Goal: Task Accomplishment & Management: Complete application form

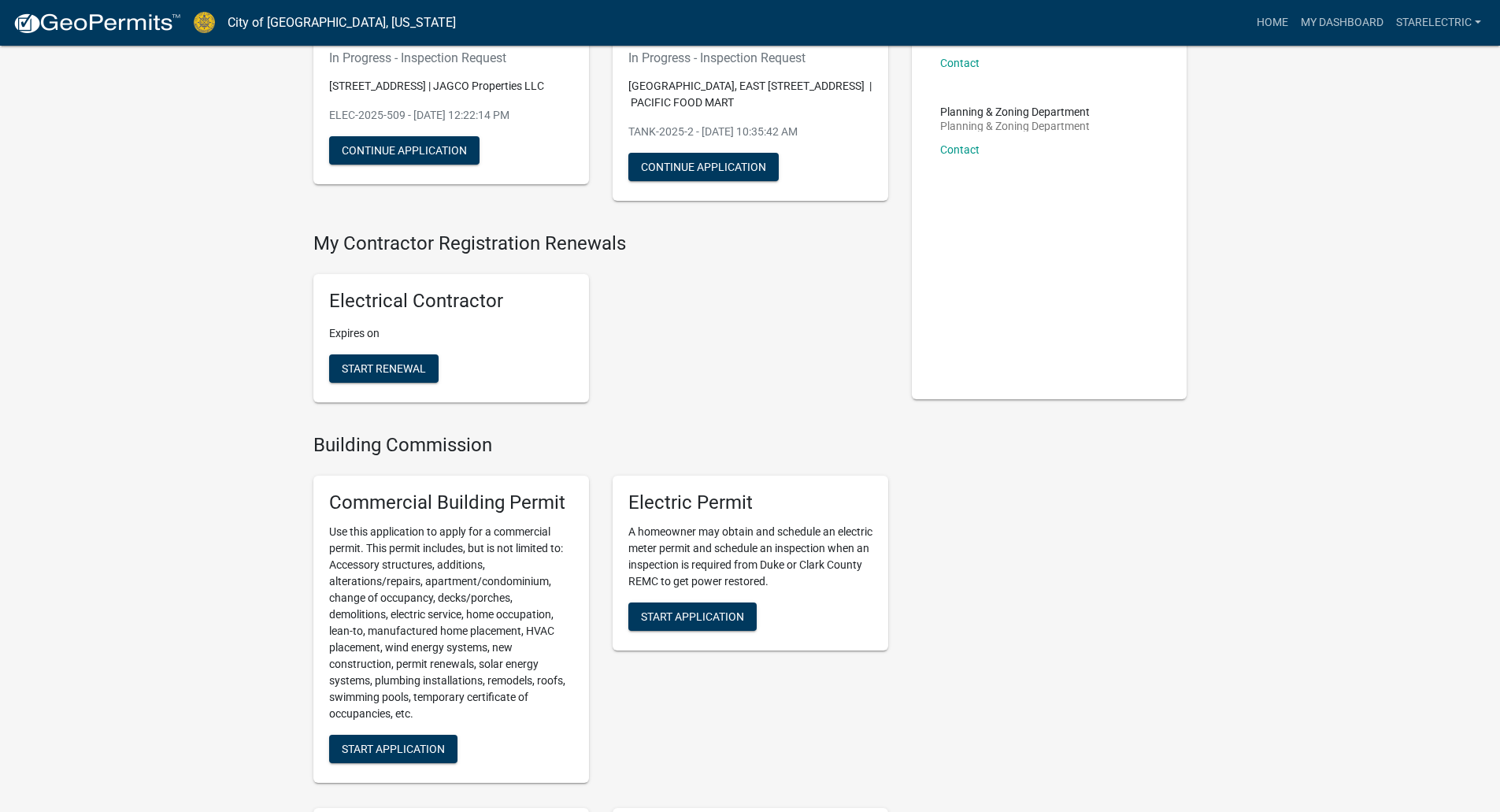
scroll to position [315, 0]
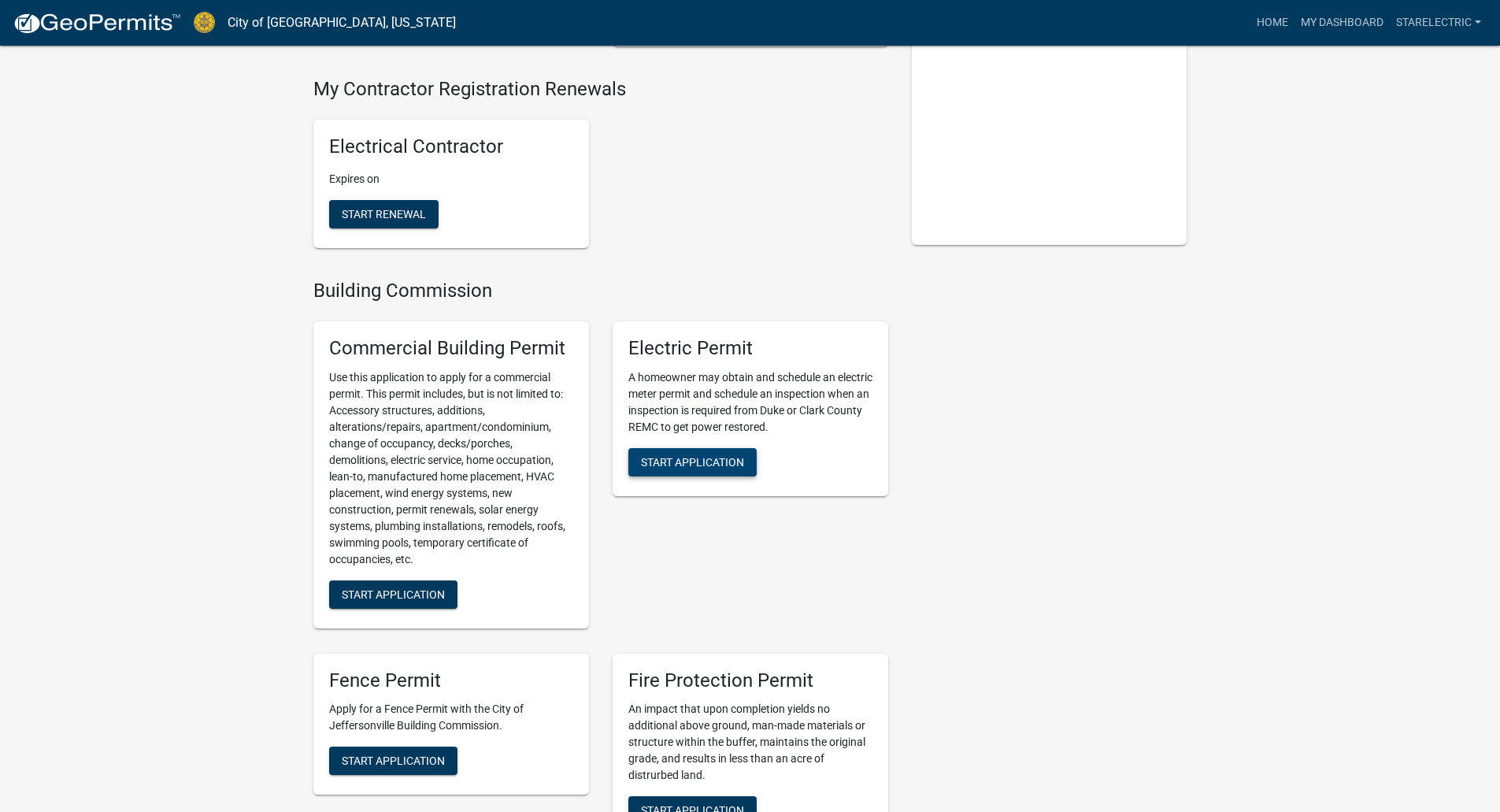
click at [691, 464] on span "Start Application" at bounding box center [692, 461] width 103 height 13
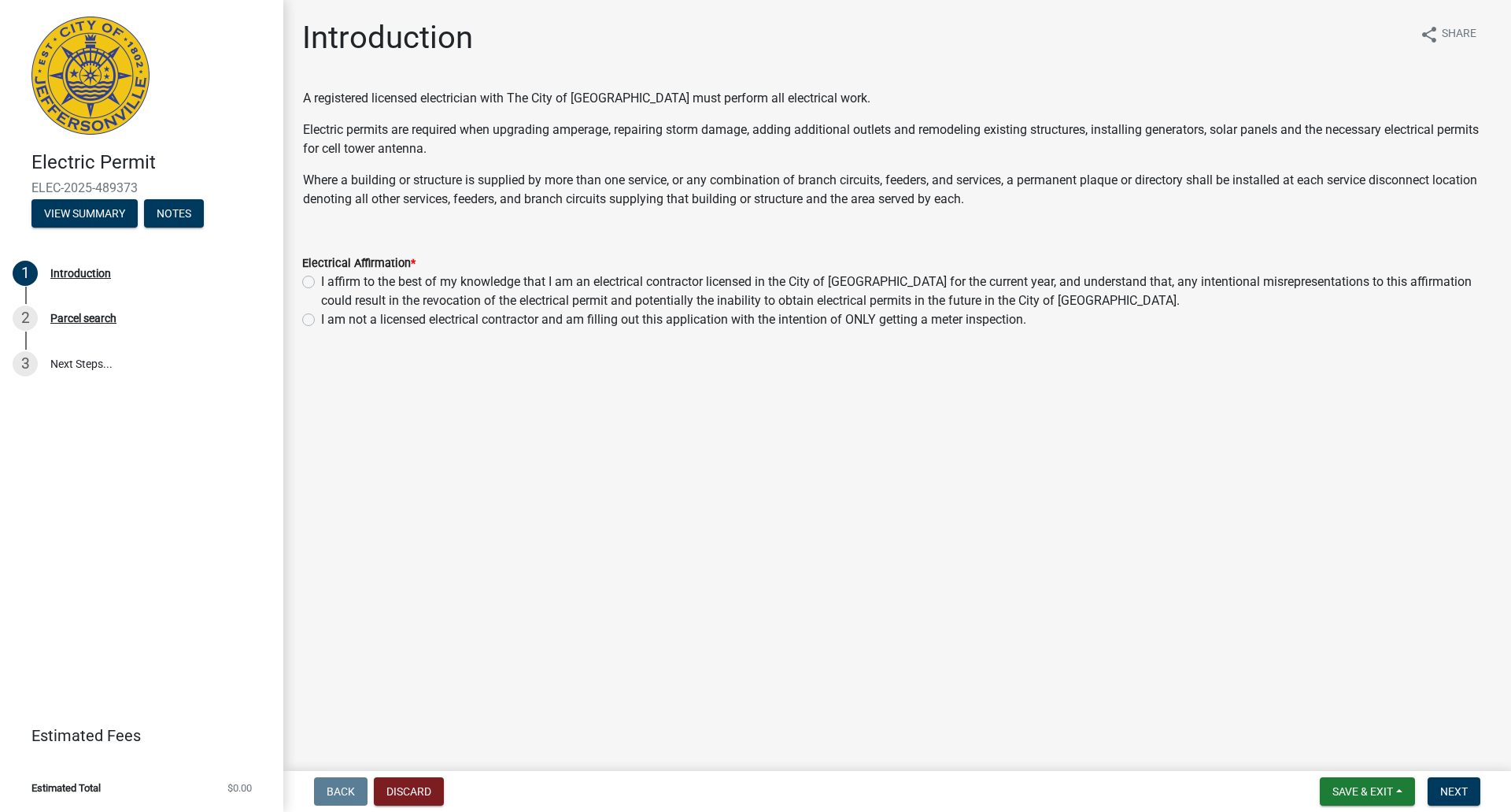
click at [321, 278] on label "I affirm to the best of my knowledge that I am an electrical contractor license…" at bounding box center [906, 291] width 1171 height 38
click at [321, 278] on input "I affirm to the best of my knowledge that I am an electrical contractor license…" at bounding box center [326, 277] width 10 height 10
radio input "true"
click at [1461, 791] on span "Next" at bounding box center [1455, 792] width 28 height 13
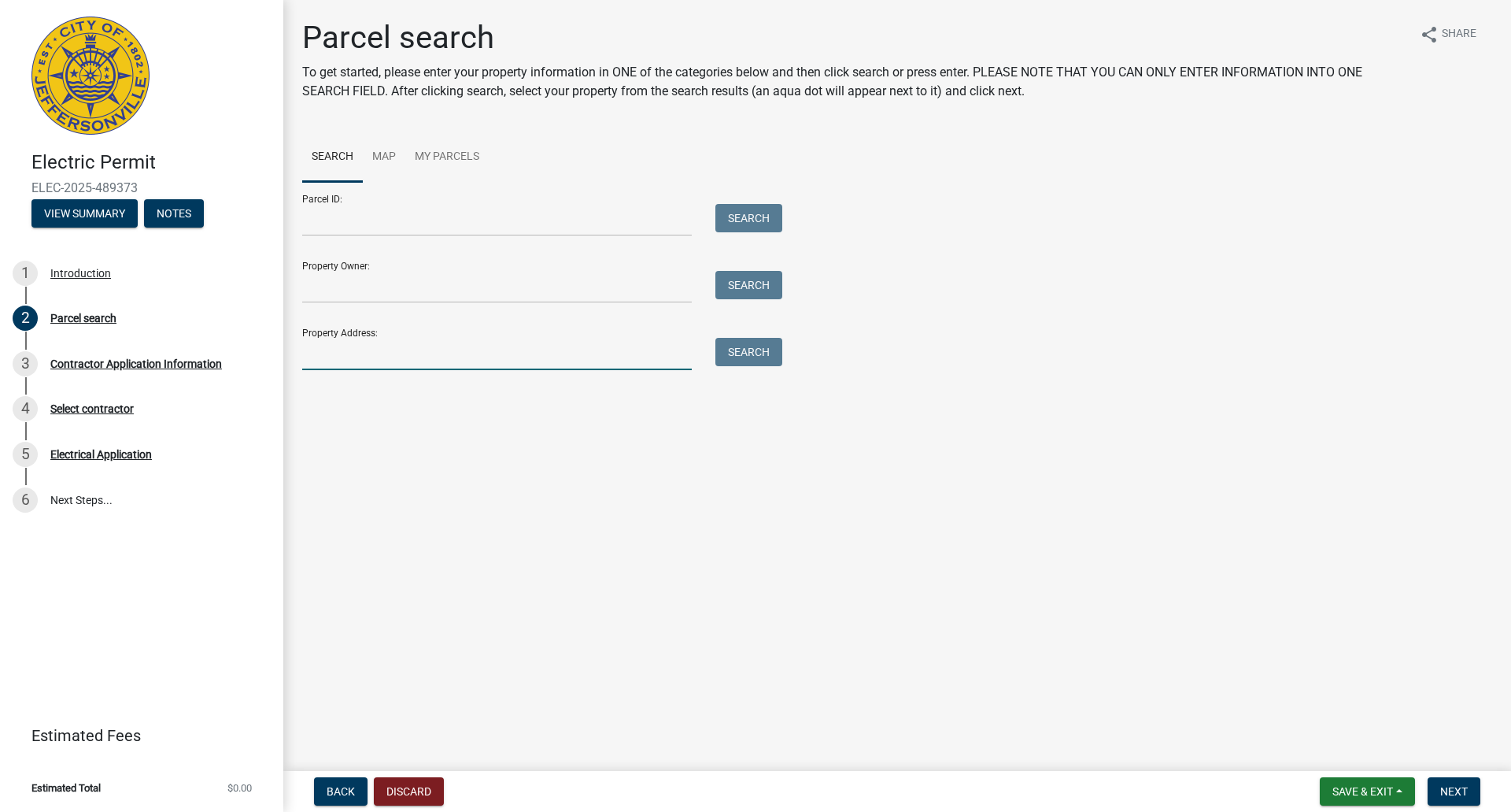
click at [333, 344] on input "Property Address:" at bounding box center [496, 354] width 390 height 32
click at [467, 349] on input "[STREET_ADDRESS]" at bounding box center [496, 354] width 390 height 32
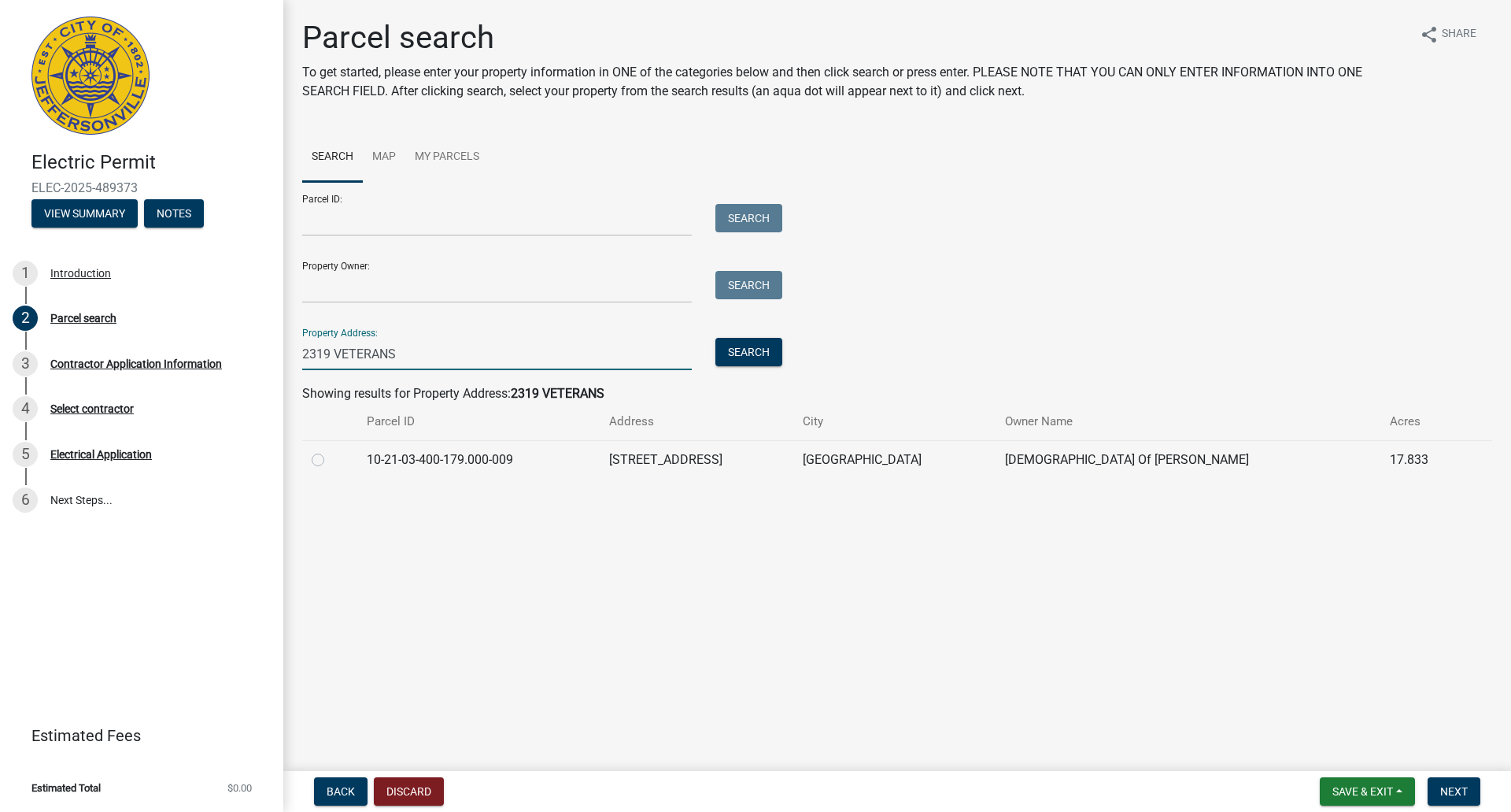
type input "2319 VETERANS"
click at [331, 450] on label at bounding box center [331, 450] width 0 height 0
click at [331, 457] on input "radio" at bounding box center [335, 455] width 10 height 10
radio input "true"
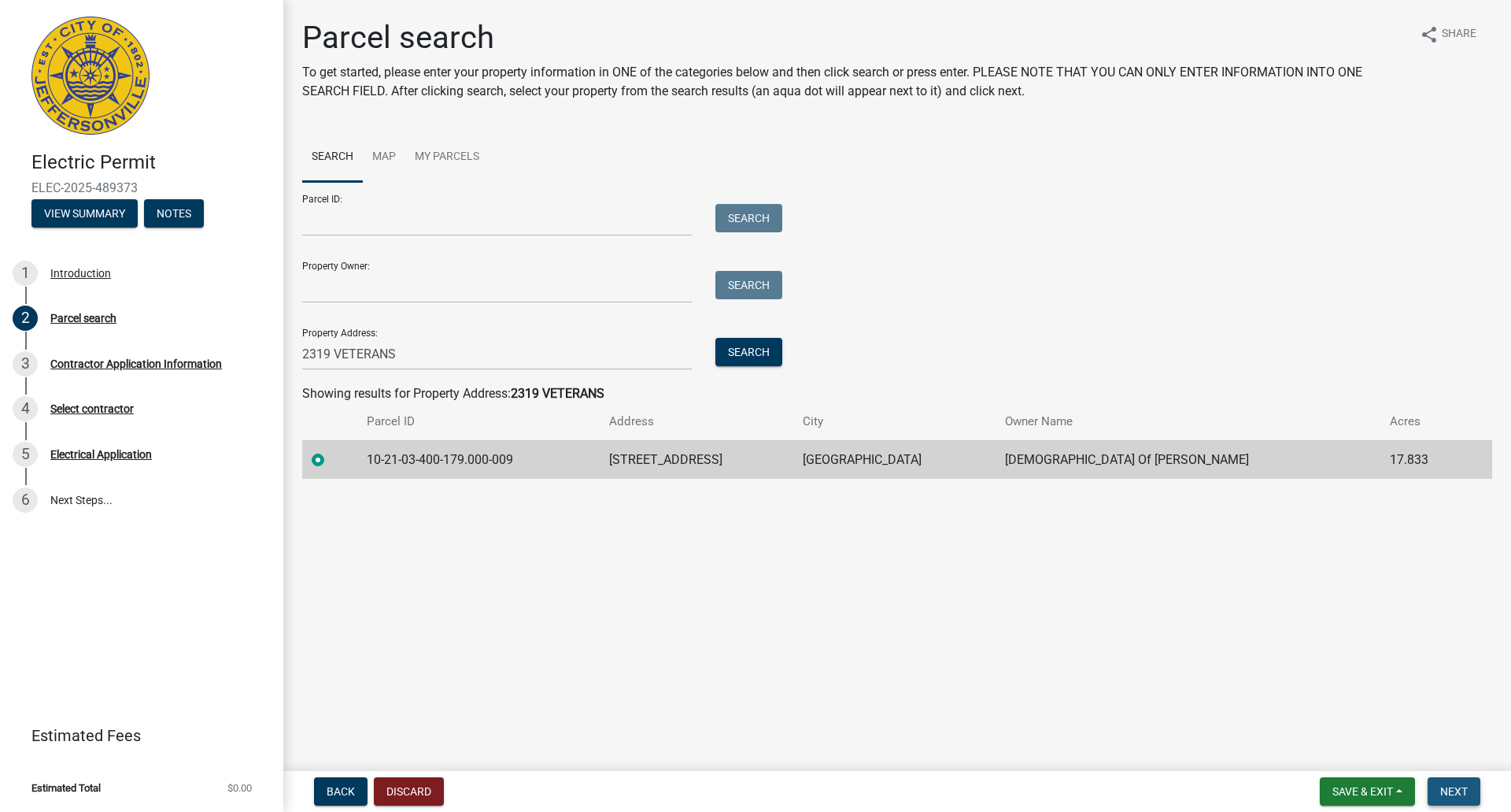
click at [1453, 785] on span "Next" at bounding box center [1455, 792] width 28 height 13
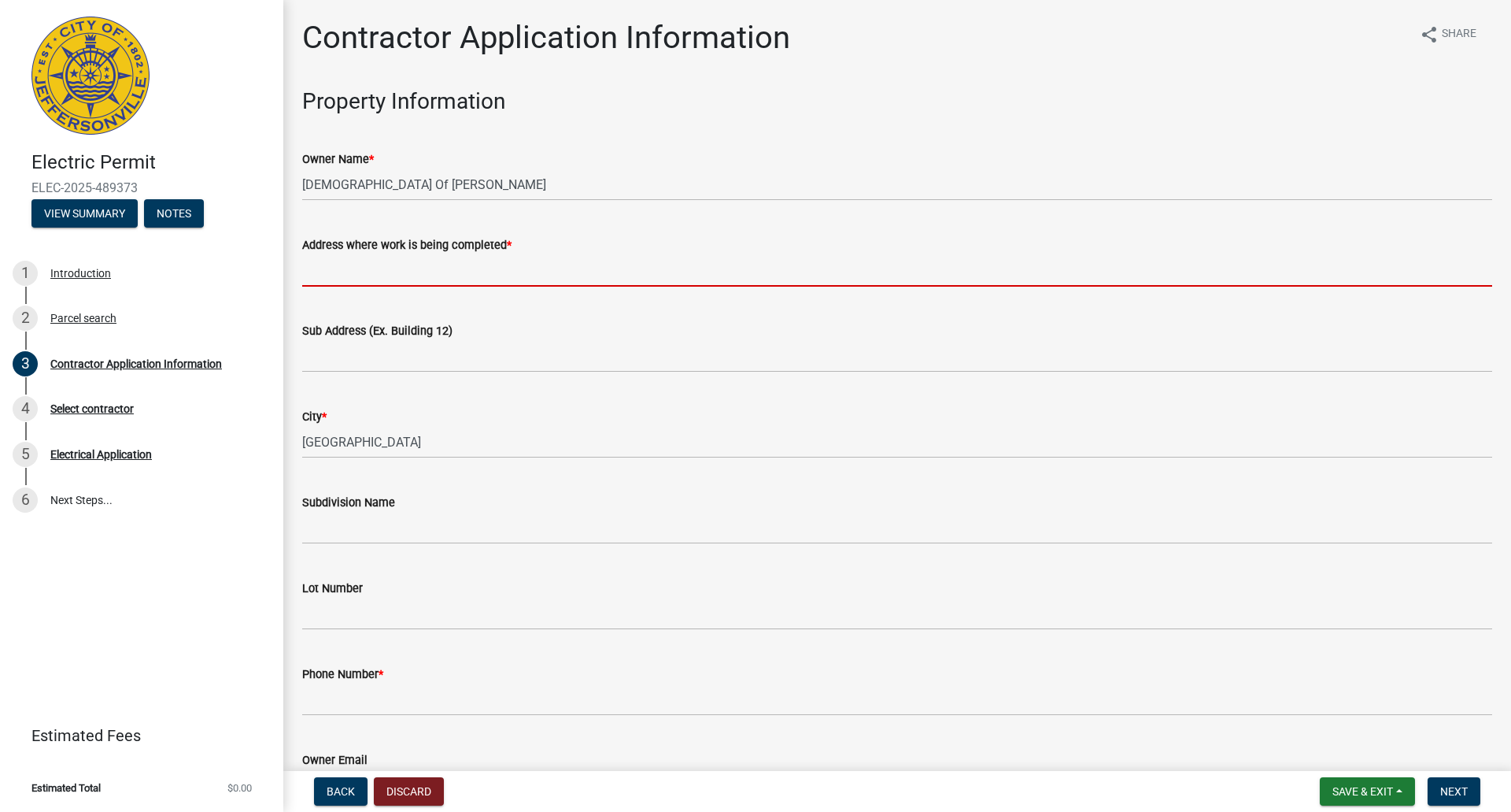
click at [343, 270] on input "Address where work is being completed *" at bounding box center [896, 270] width 1190 height 32
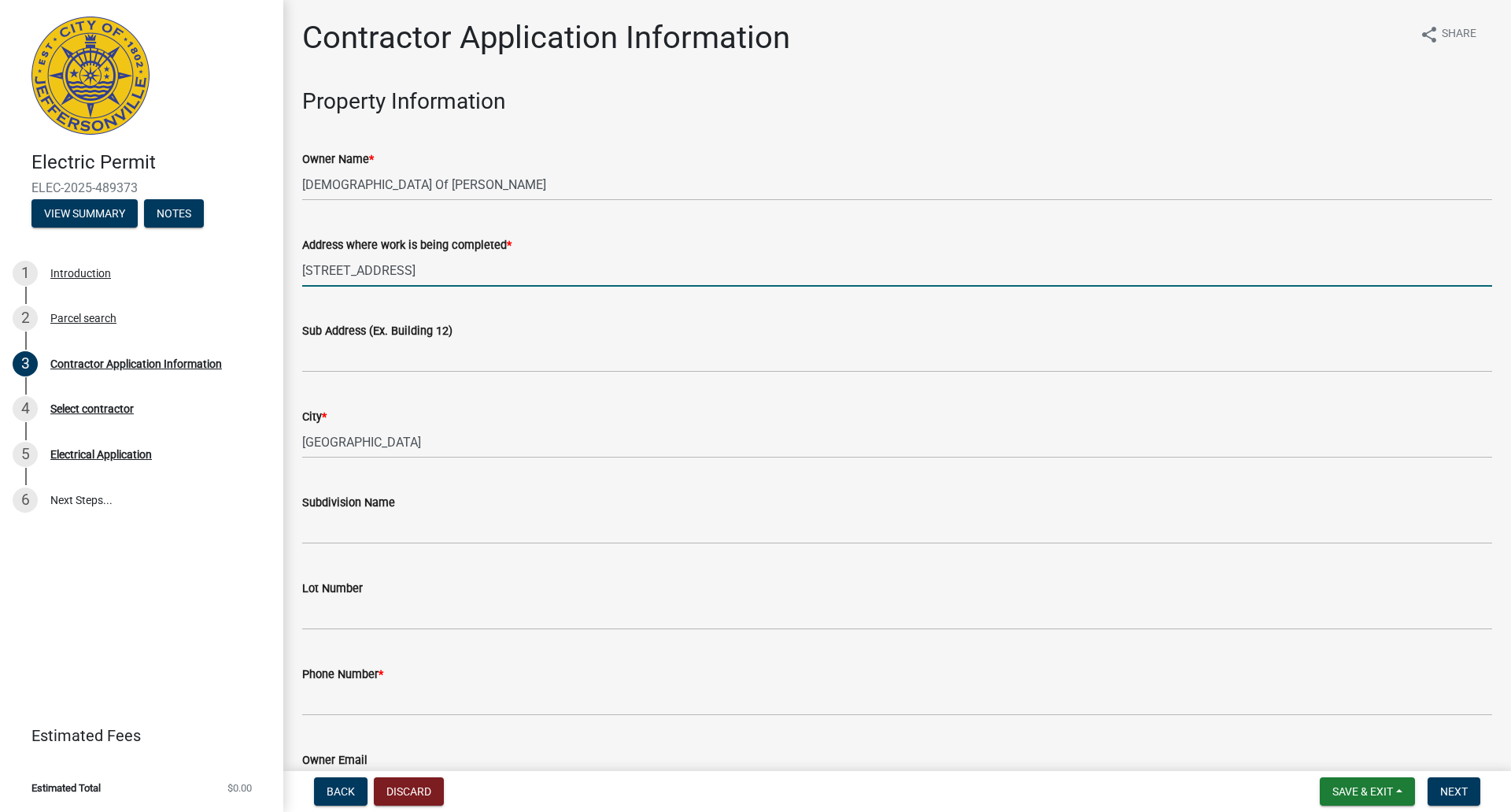
type input "[STREET_ADDRESS]"
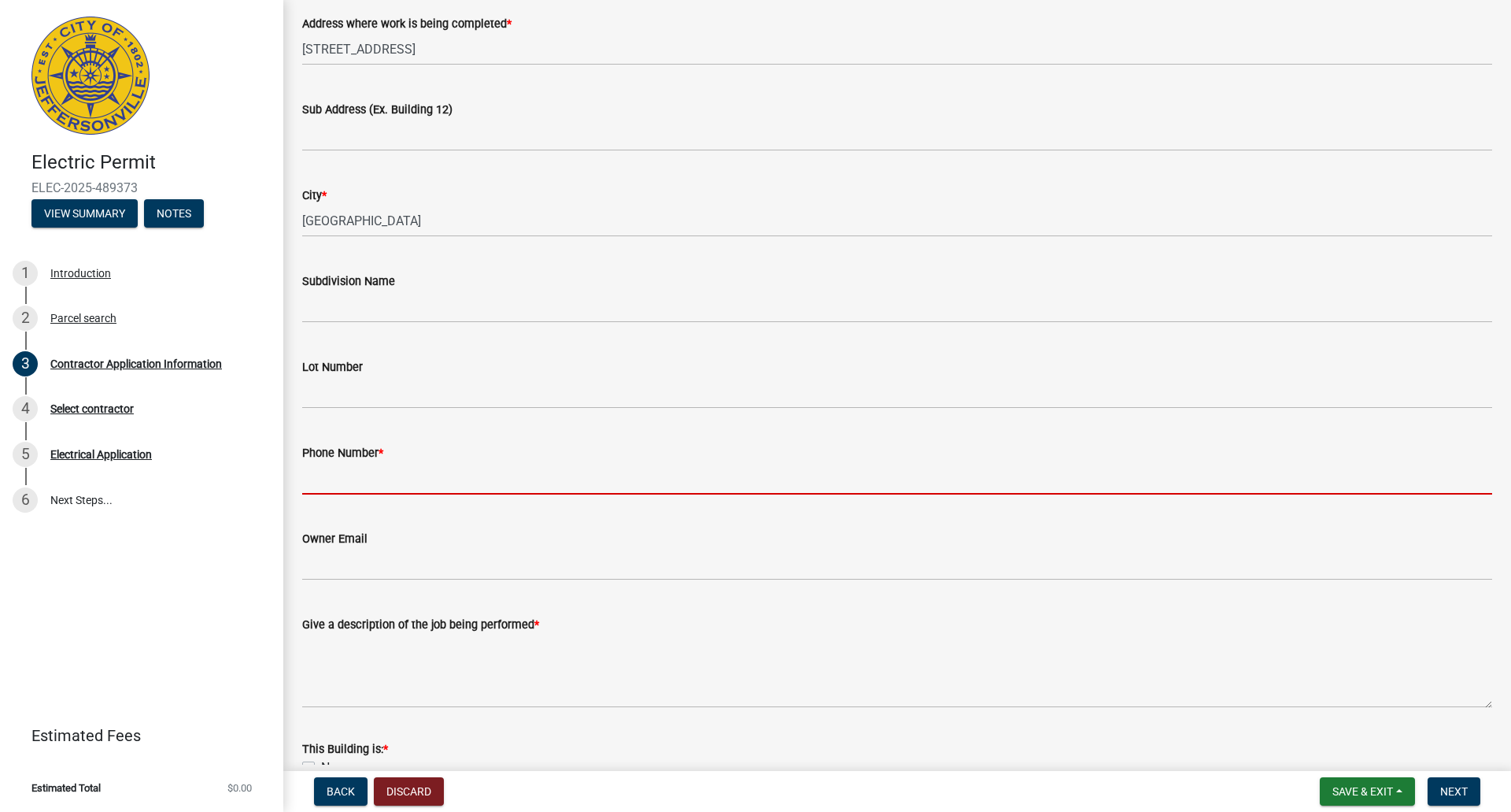
scroll to position [394, 0]
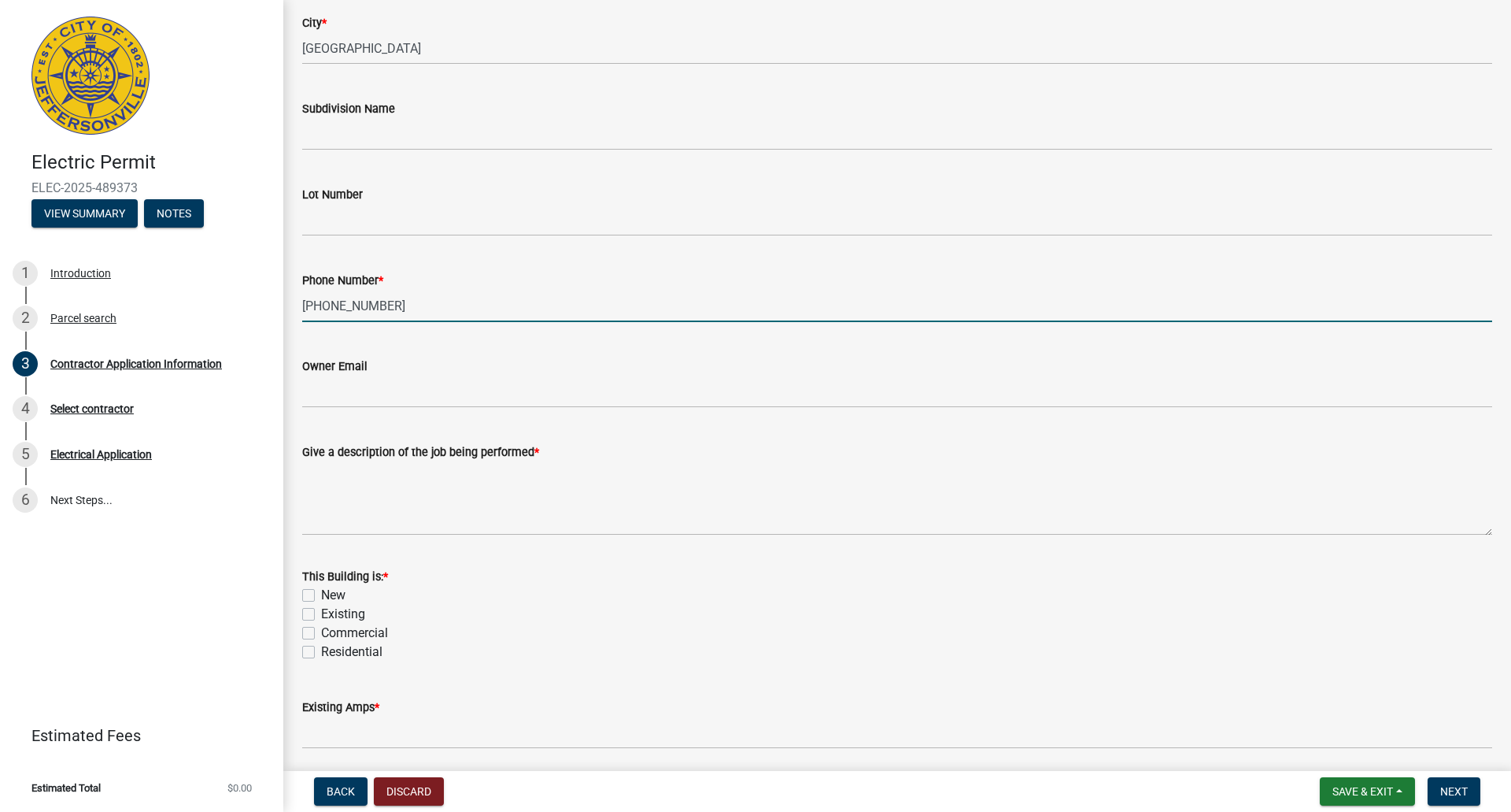
type input "[PHONE_NUMBER]"
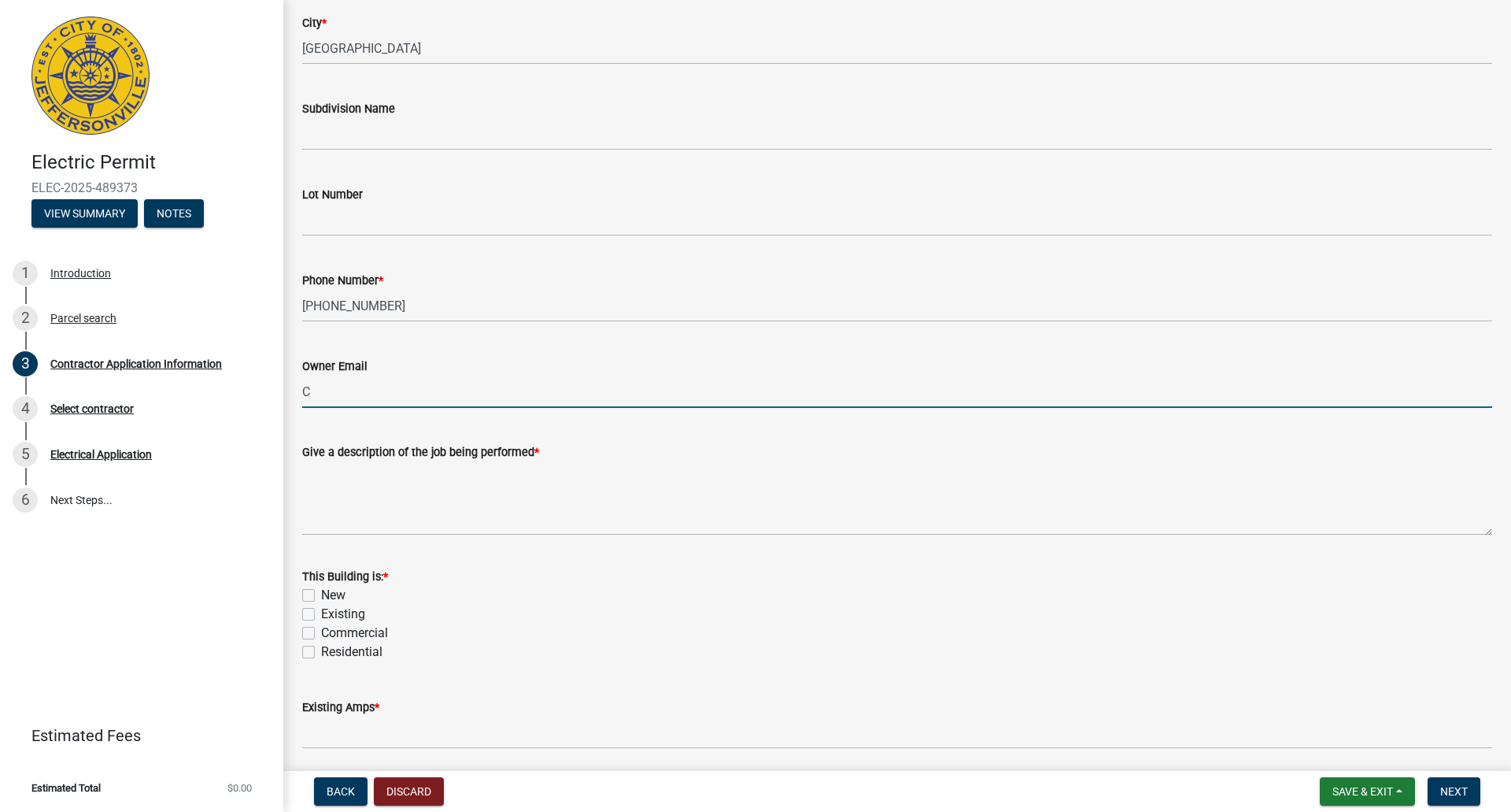
type input "[PERSON_NAME][EMAIL_ADDRESS][DOMAIN_NAME]"
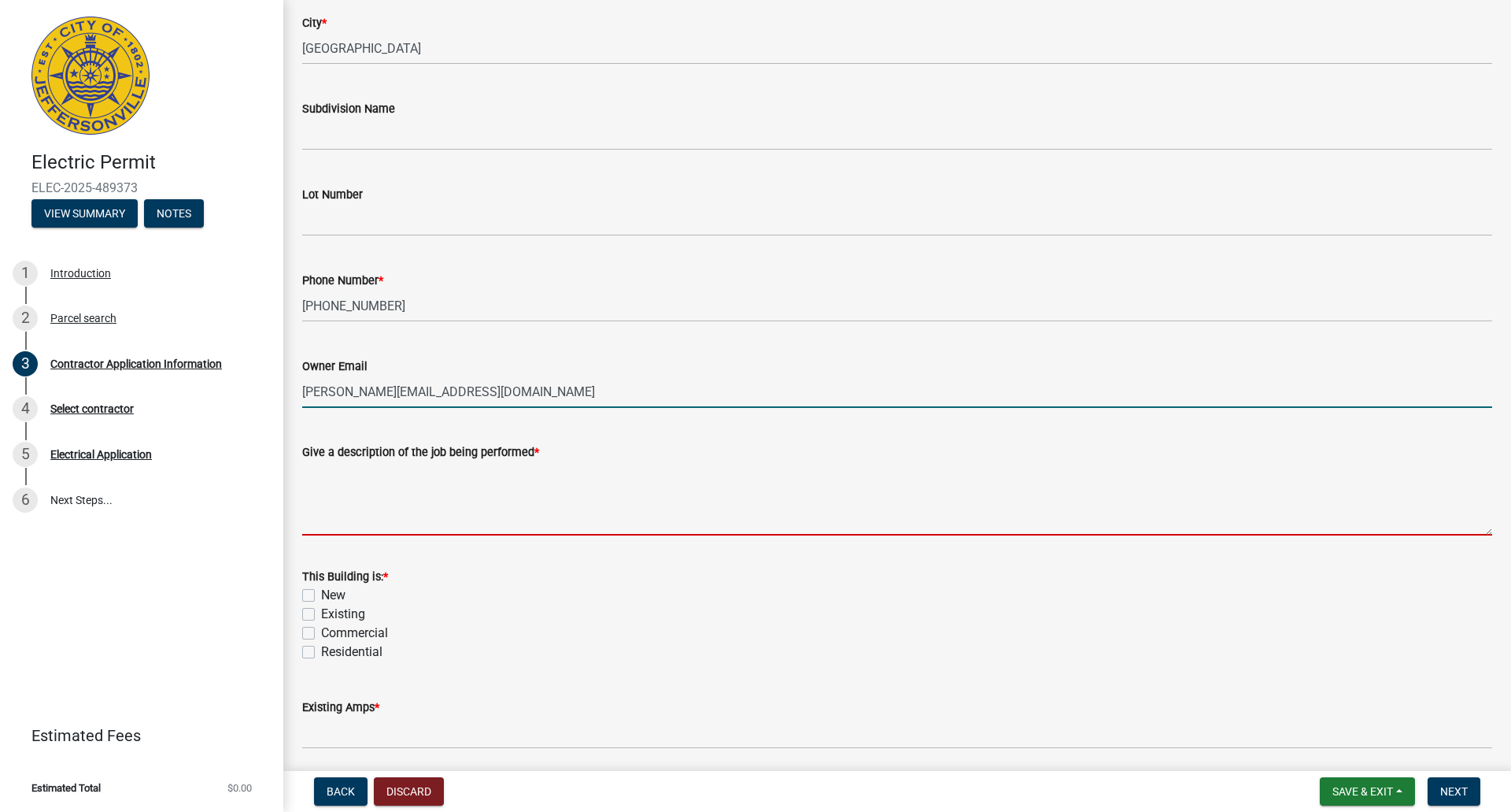
click at [343, 496] on textarea "Give a description of the job being performed *" at bounding box center [896, 498] width 1190 height 74
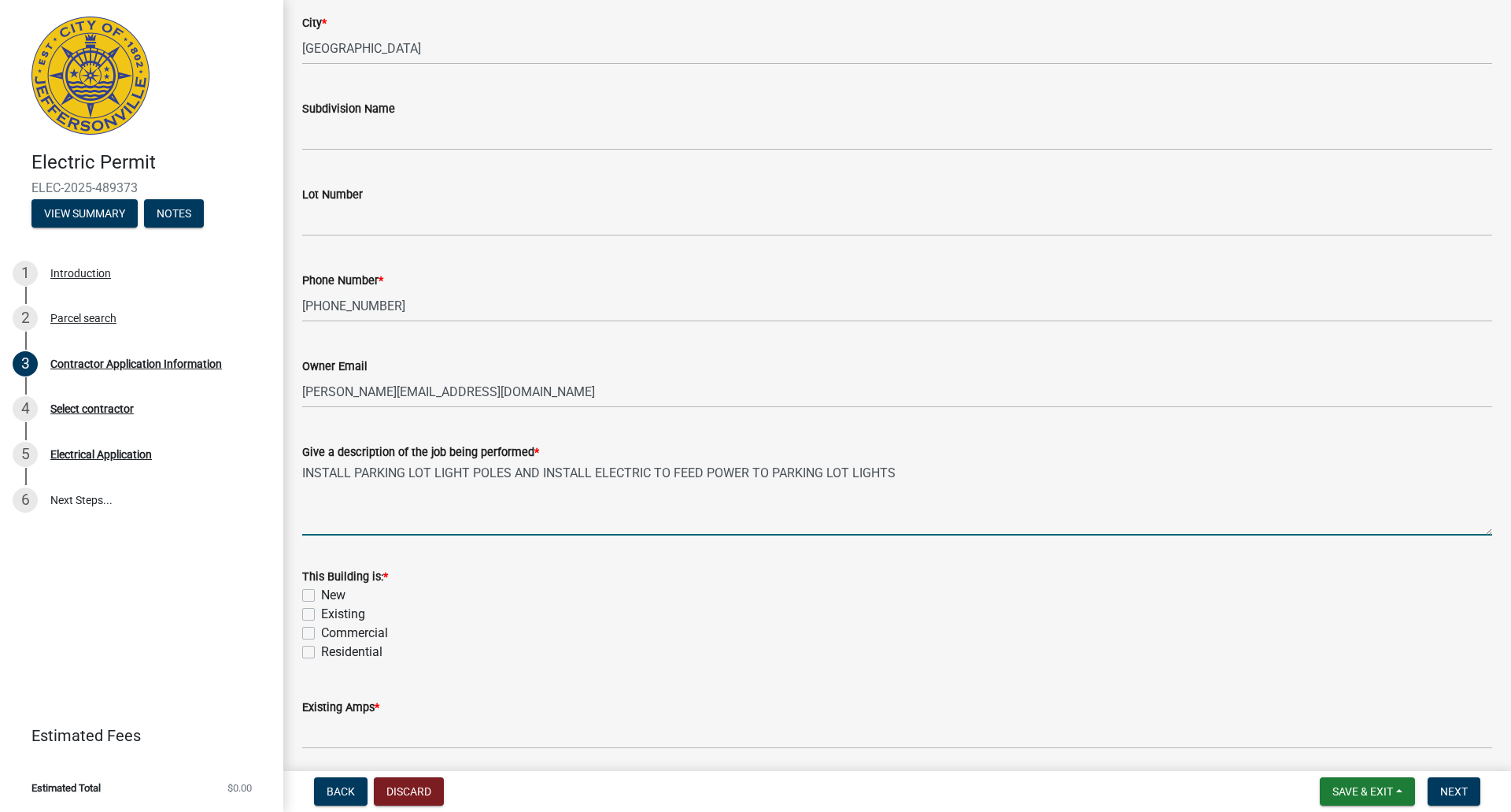
type textarea "INSTALL PARKING LOT LIGHT POLES AND INSTALL ELECTRIC TO FEED POWER TO PARKING L…"
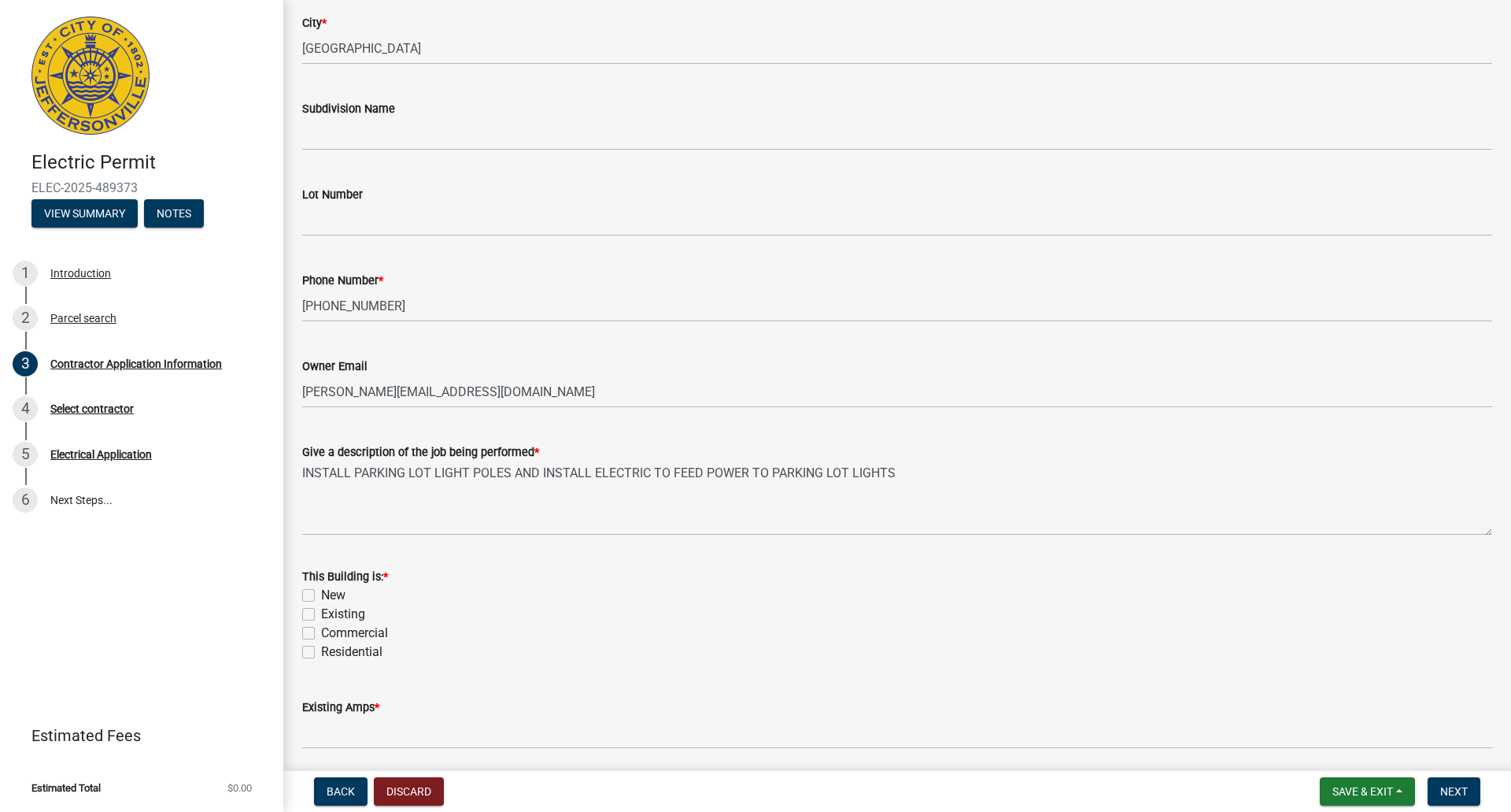
click at [321, 617] on label "Existing" at bounding box center [343, 614] width 44 height 19
click at [321, 615] on input "Existing" at bounding box center [326, 609] width 10 height 10
checkbox input "true"
checkbox input "false"
checkbox input "true"
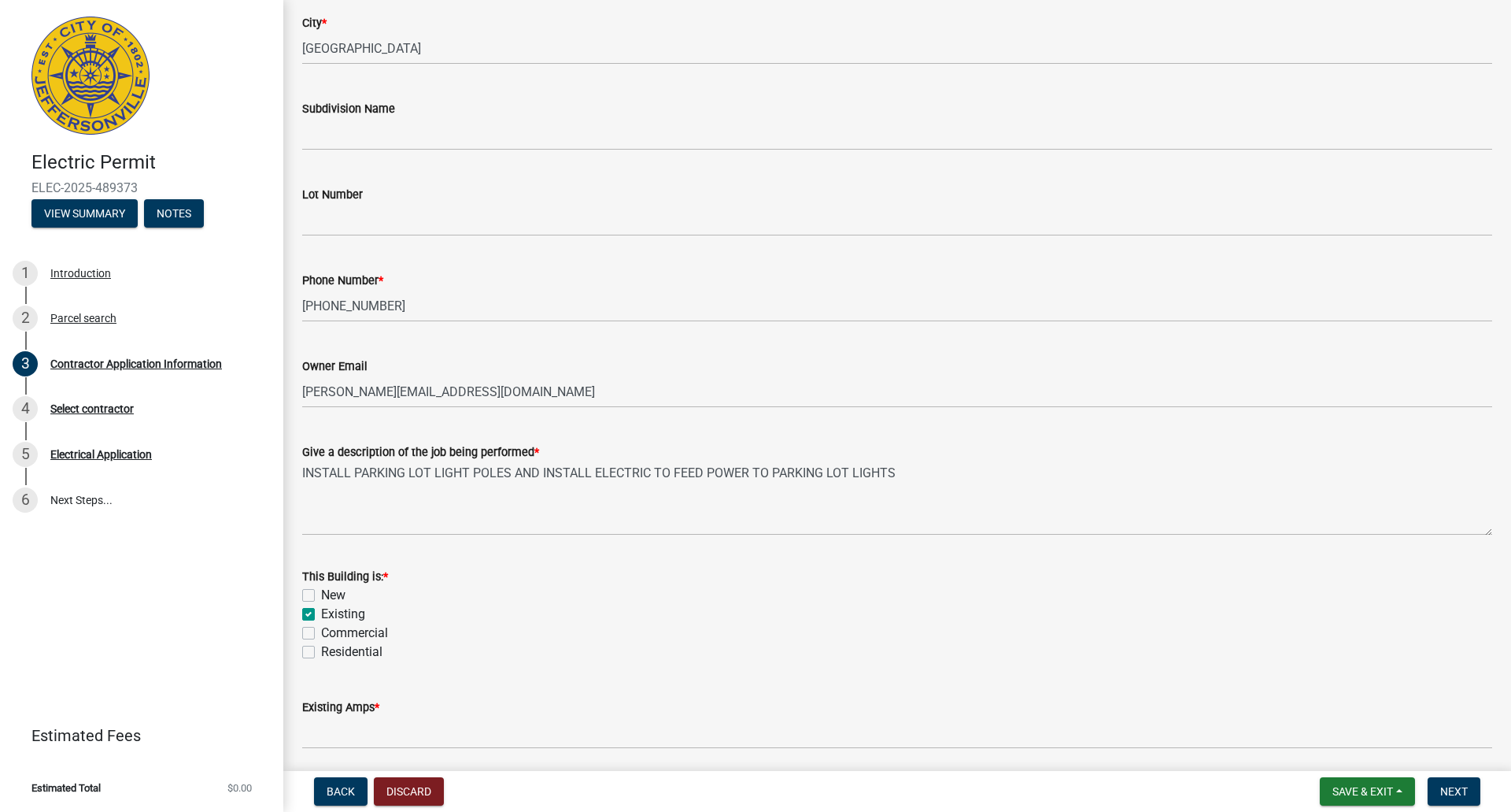
checkbox input "false"
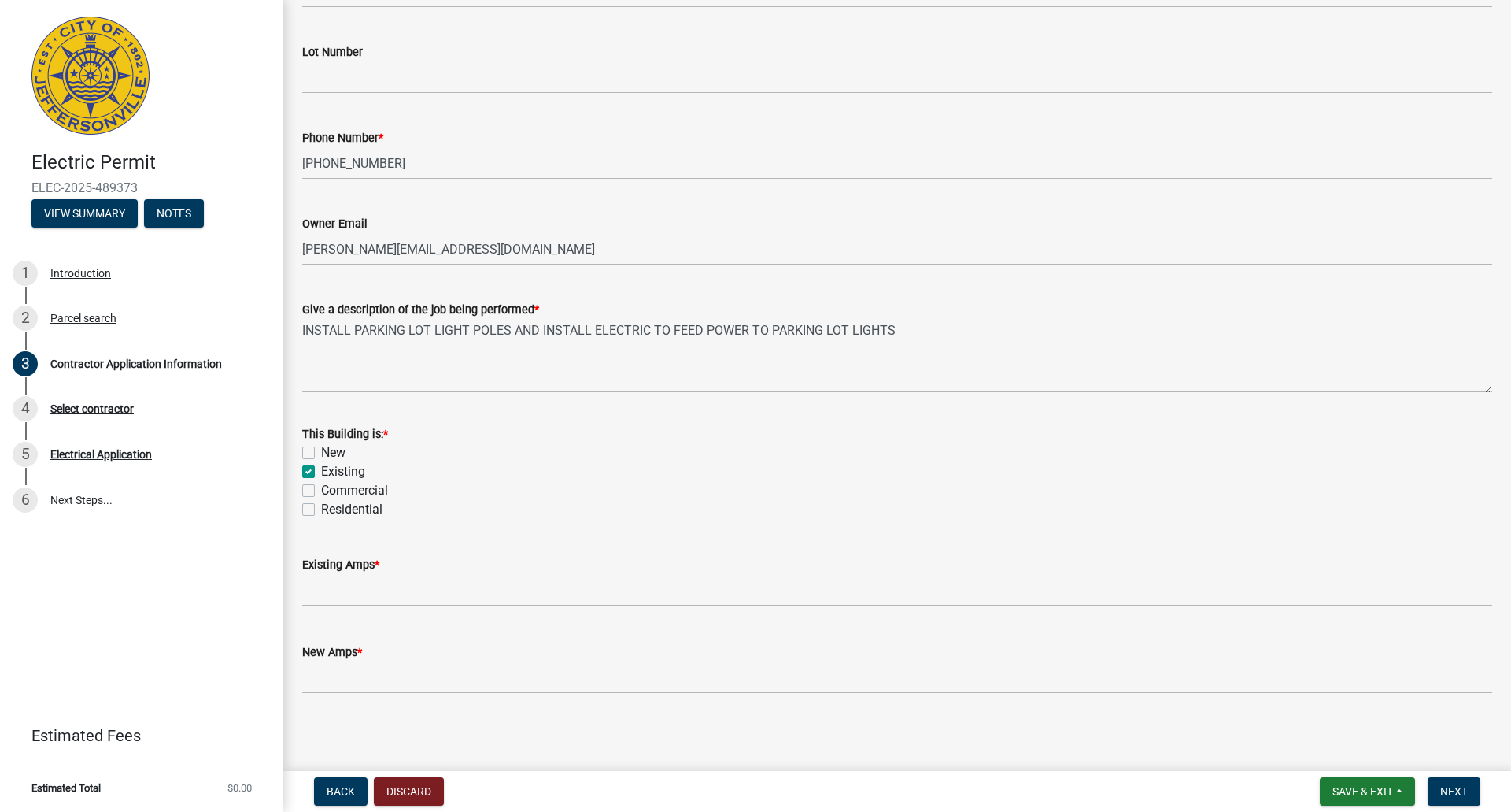
scroll to position [541, 0]
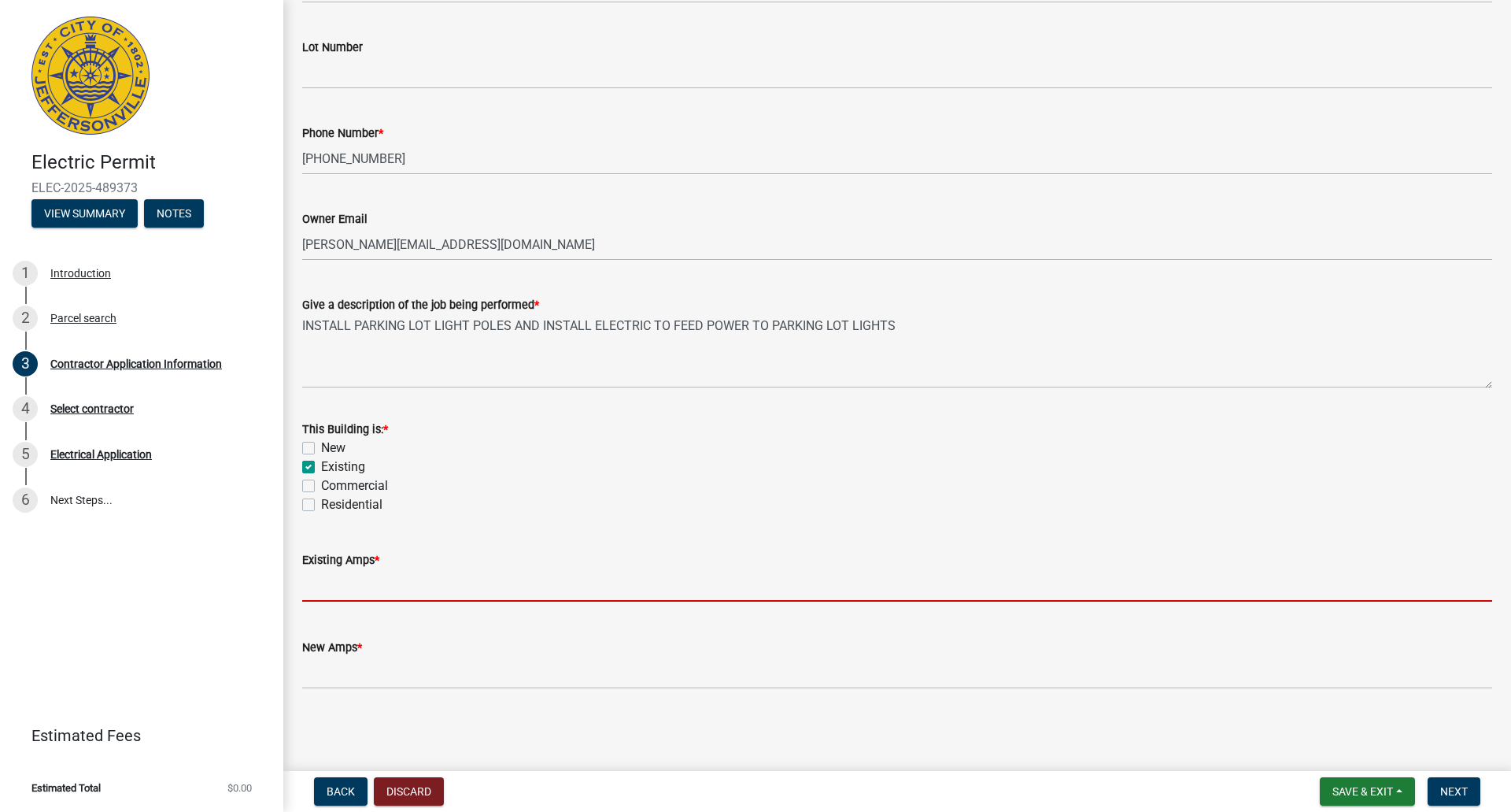
click at [332, 574] on input "text" at bounding box center [896, 585] width 1190 height 32
type input "0"
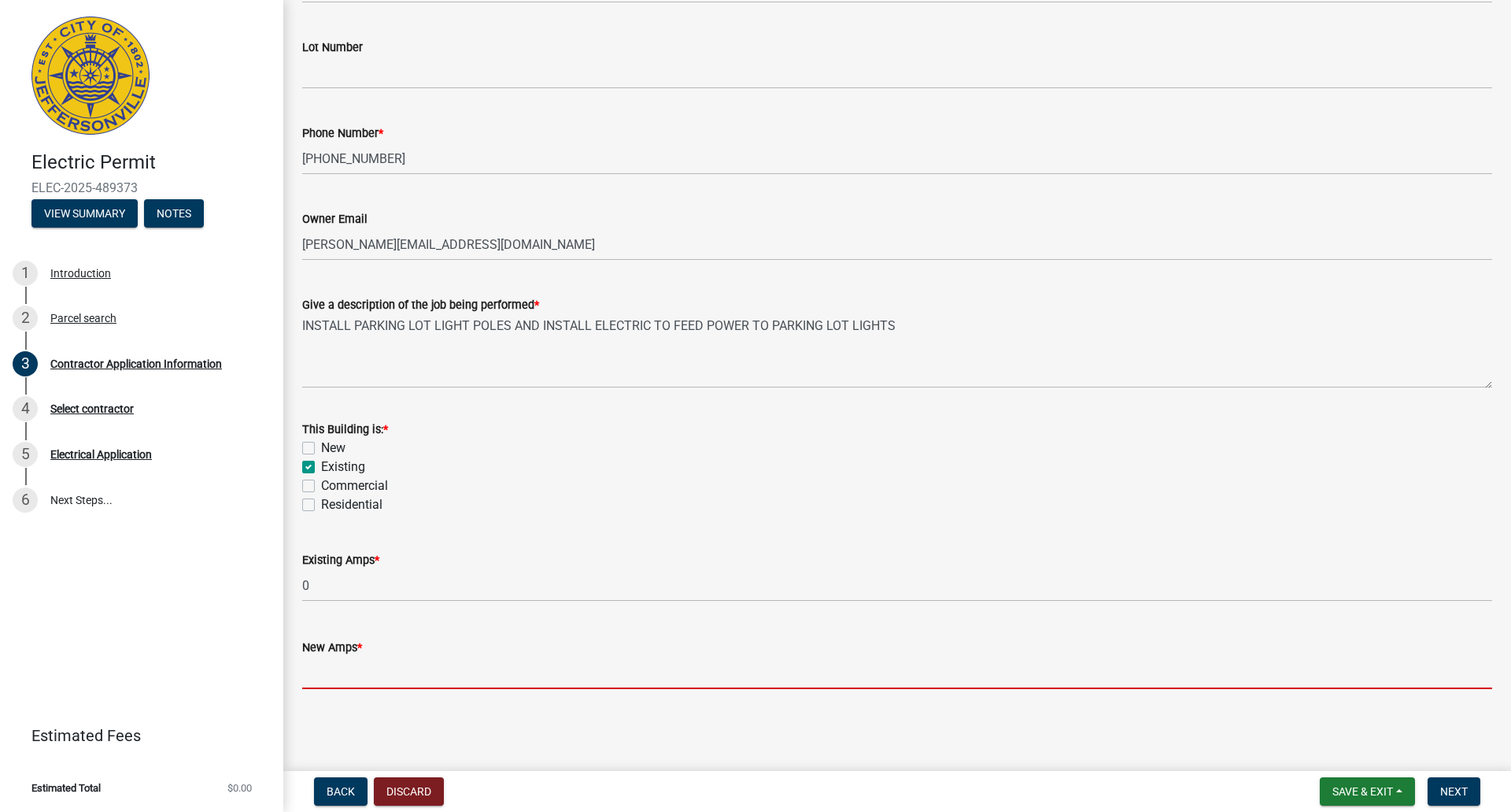
click at [339, 684] on input "text" at bounding box center [896, 672] width 1190 height 32
type input "0"
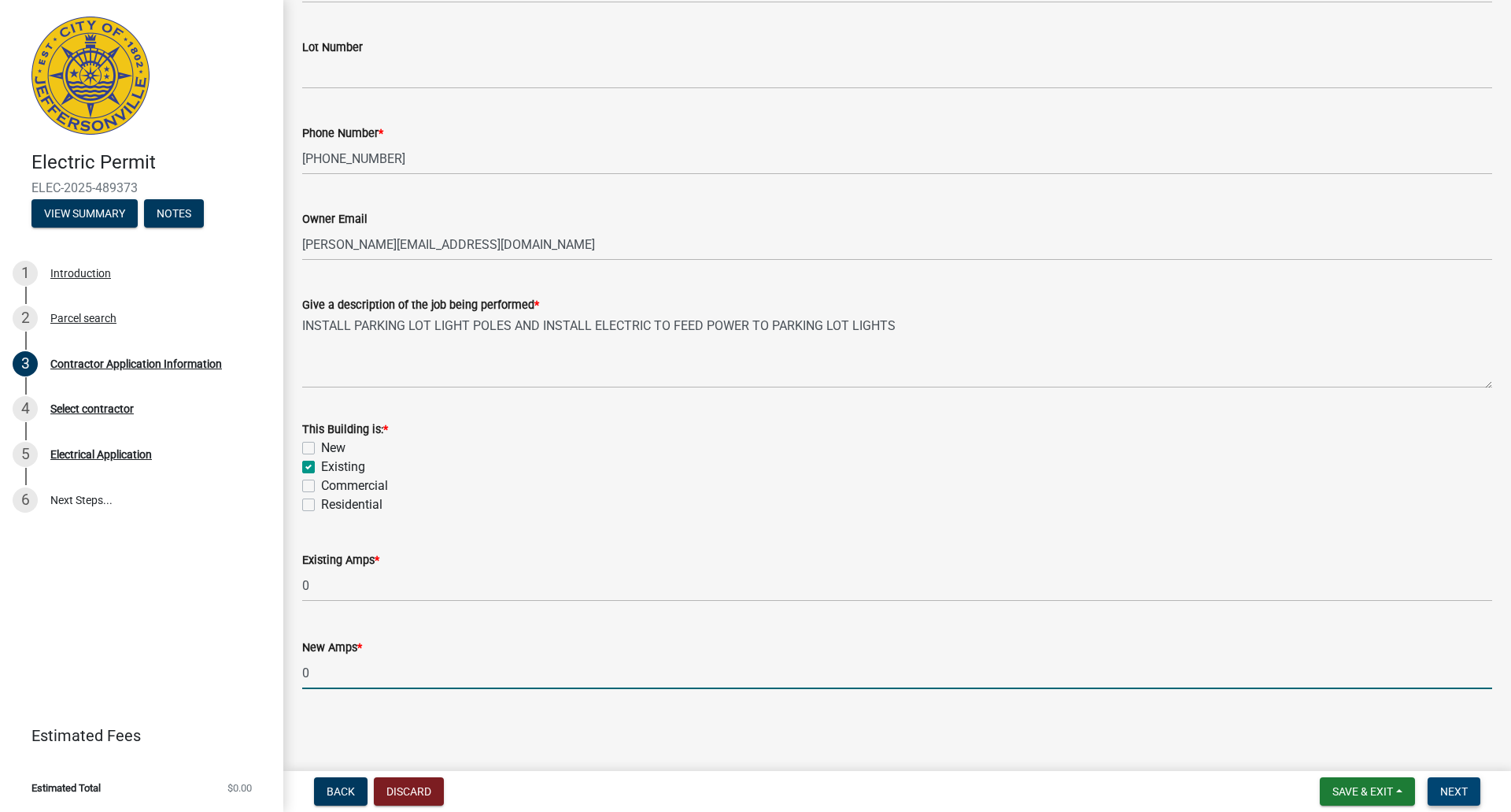
click at [1464, 787] on span "Next" at bounding box center [1455, 792] width 28 height 13
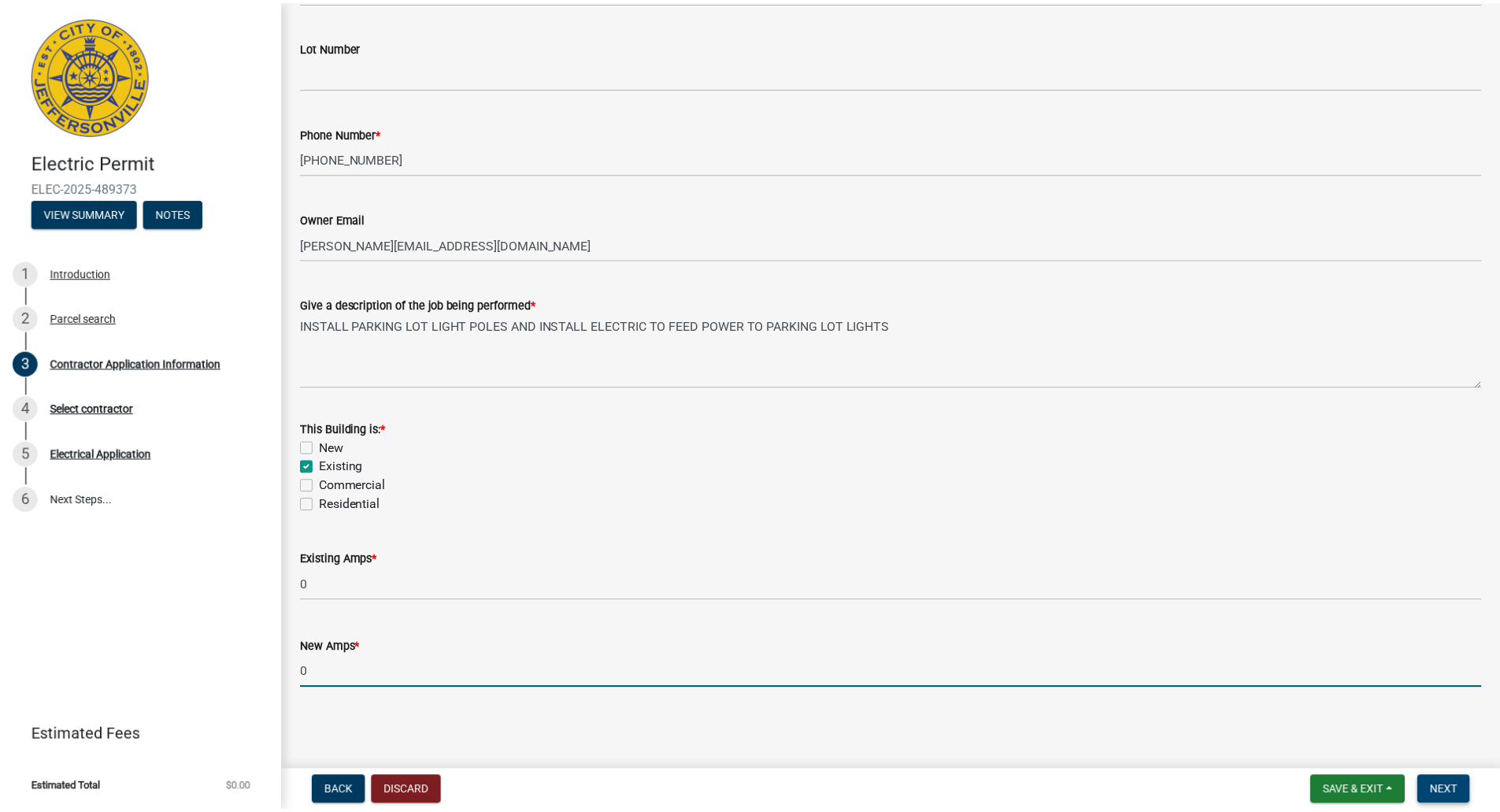
scroll to position [0, 0]
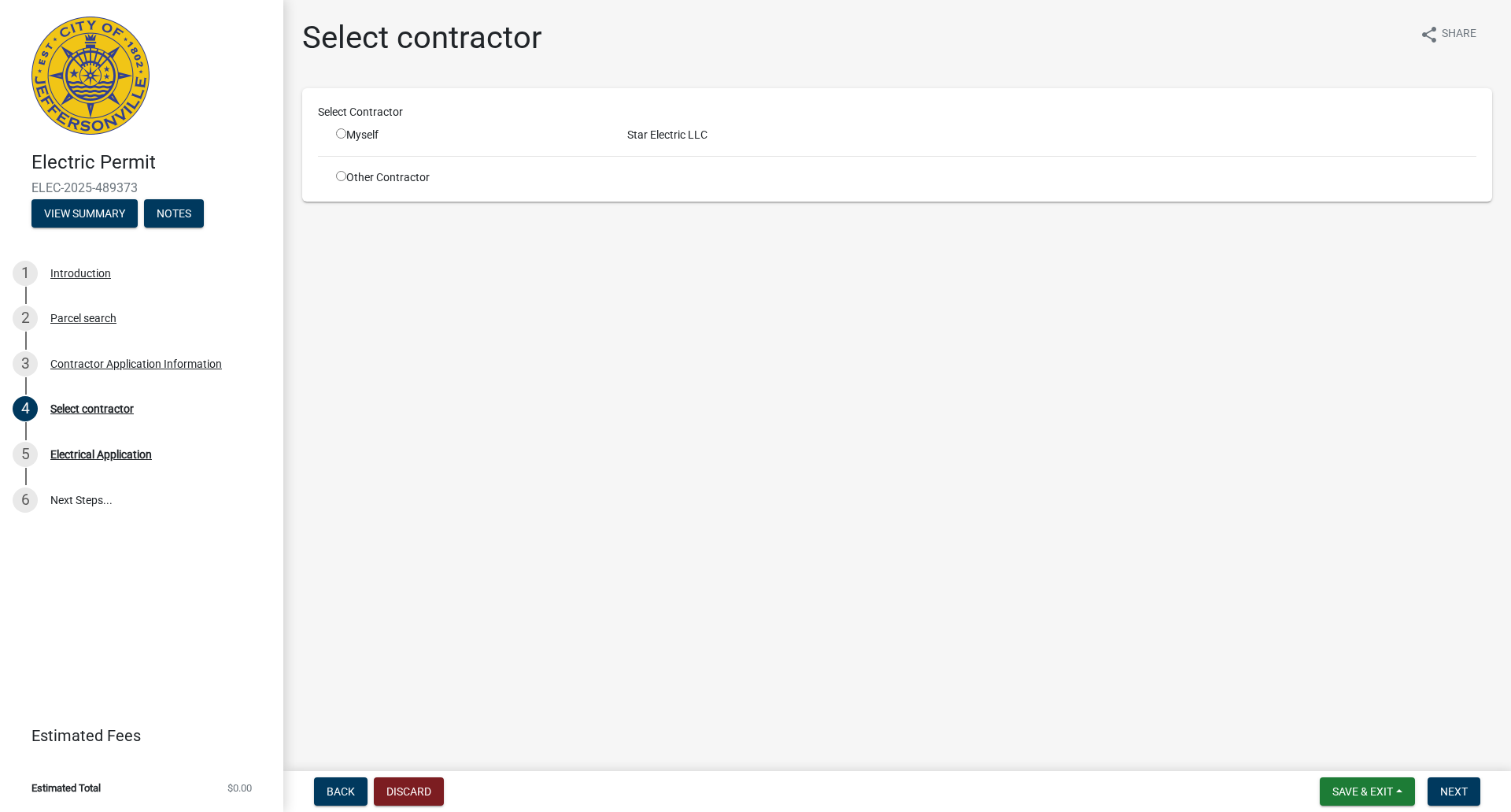
click at [342, 133] on input "radio" at bounding box center [341, 133] width 10 height 10
radio input "true"
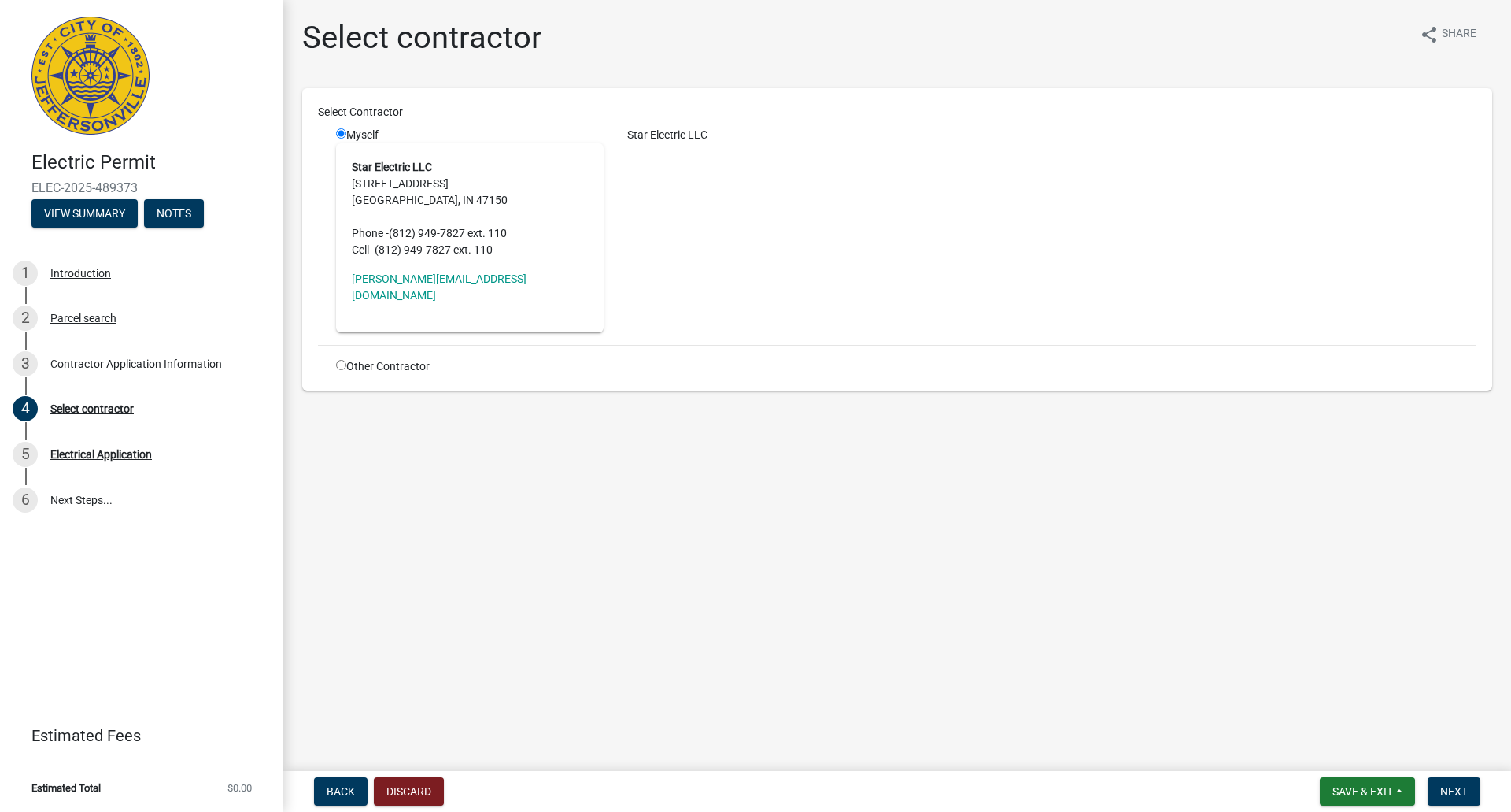
click at [374, 177] on address "Star Electric LLC [STREET_ADDRESS] Phone - (812) 949-7827 ext. 110 Cell - (812)…" at bounding box center [469, 208] width 236 height 99
click at [1453, 785] on span "Next" at bounding box center [1455, 792] width 28 height 13
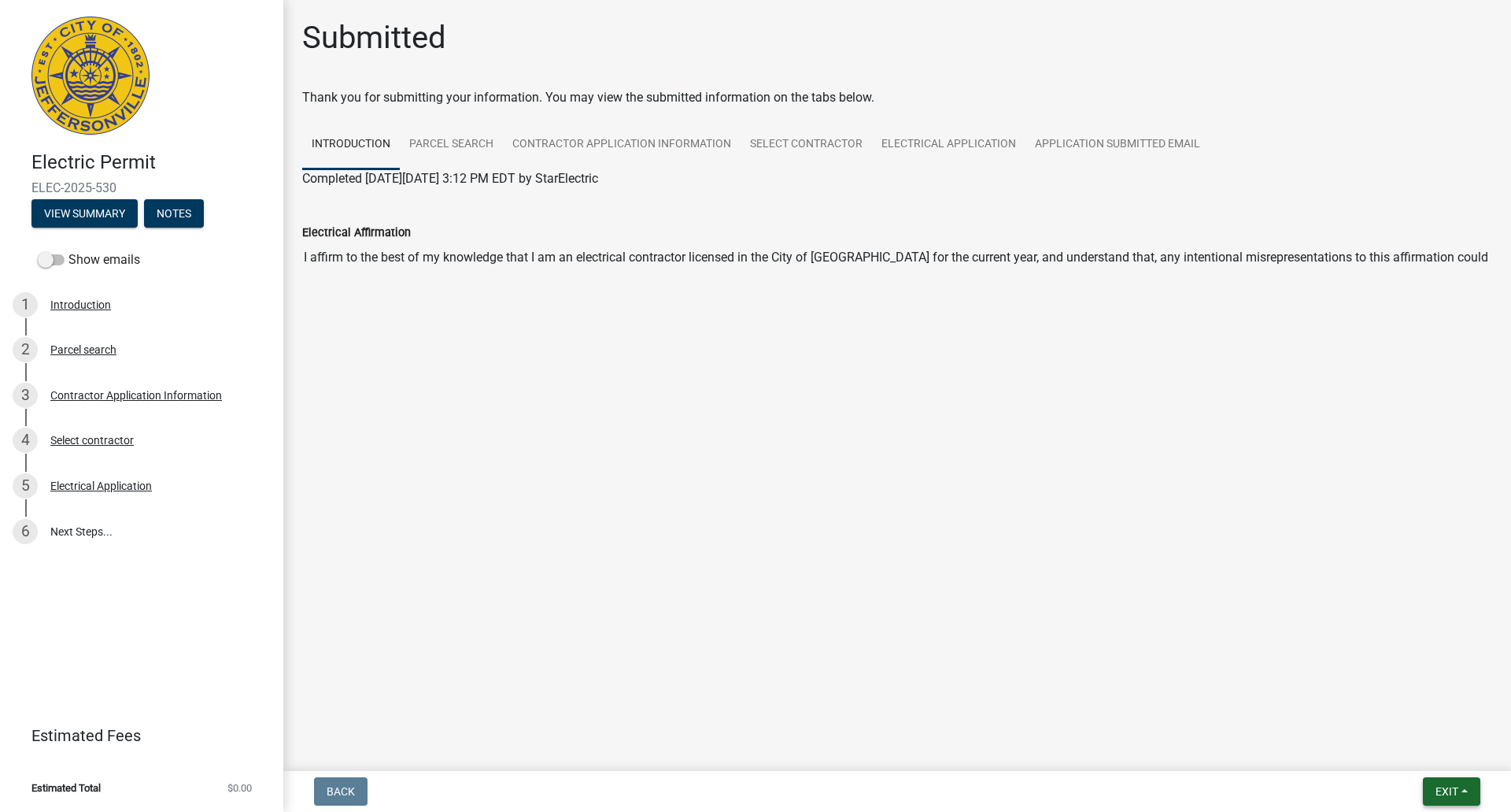
click at [1452, 783] on button "Exit" at bounding box center [1452, 791] width 57 height 29
click at [1391, 748] on button "Save & Exit" at bounding box center [1417, 750] width 126 height 38
